Goal: Task Accomplishment & Management: Use online tool/utility

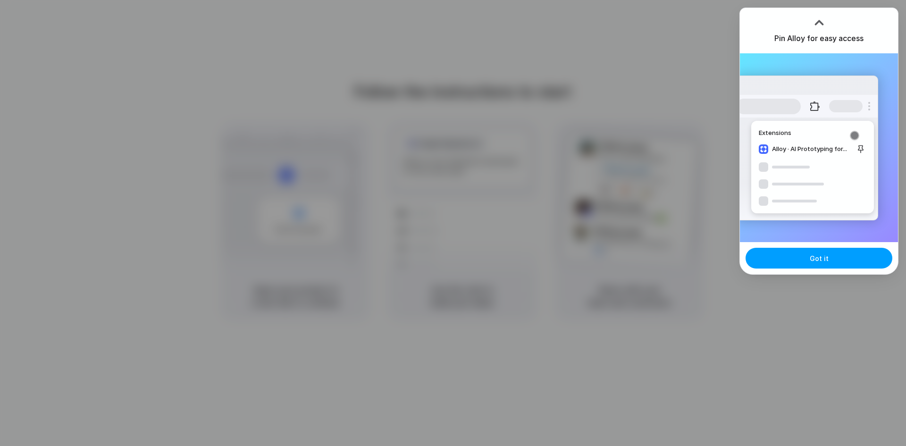
click at [817, 254] on span "Got it" at bounding box center [819, 259] width 19 height 10
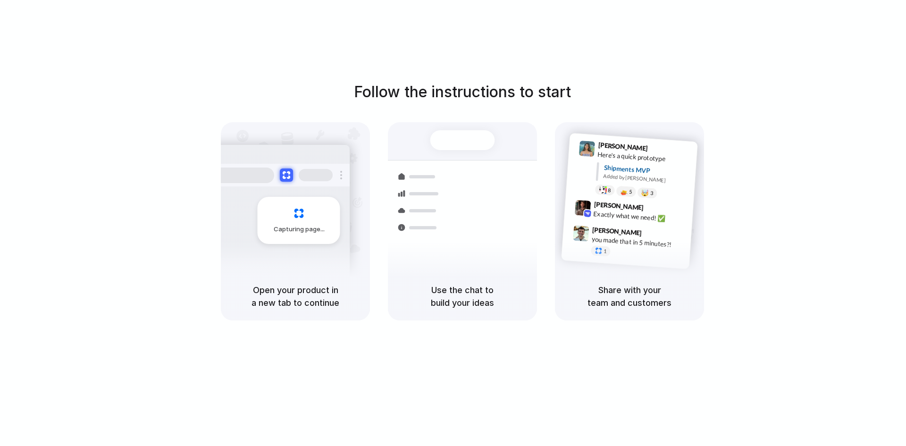
click at [117, 177] on div "Follow the instructions to start Capturing page Open your product in a new tab …" at bounding box center [462, 201] width 906 height 240
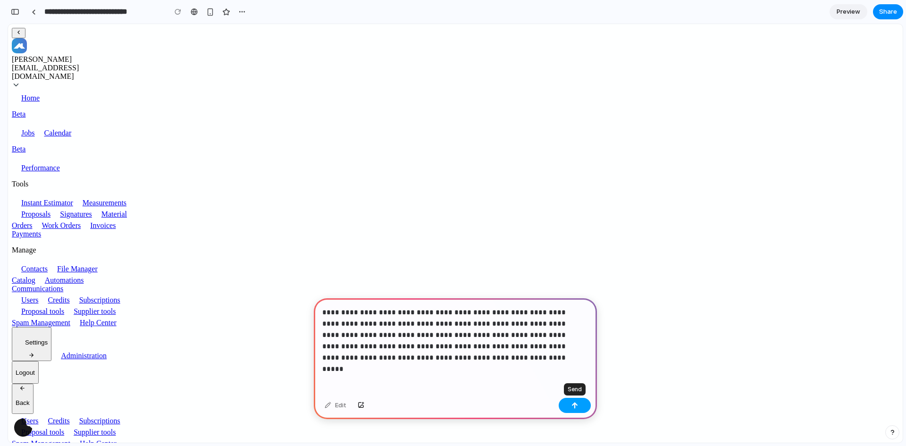
click at [571, 401] on button "button" at bounding box center [575, 405] width 32 height 15
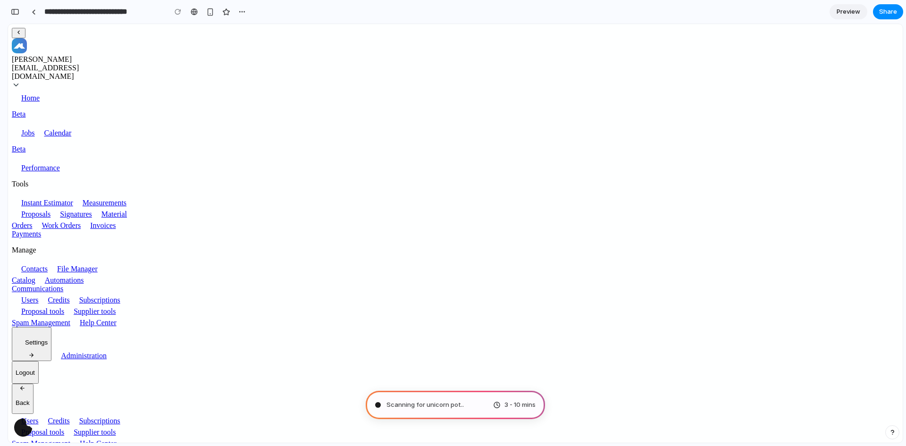
type input "**********"
